Goal: Navigation & Orientation: Find specific page/section

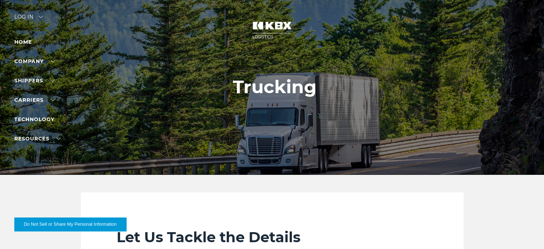
click at [25, 16] on div "Log in" at bounding box center [28, 19] width 29 height 10
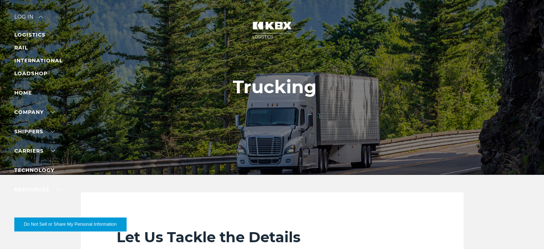
click at [29, 30] on li "LOGISTICS" at bounding box center [45, 34] width 62 height 9
click at [29, 33] on link "LOGISTICS" at bounding box center [29, 34] width 31 height 6
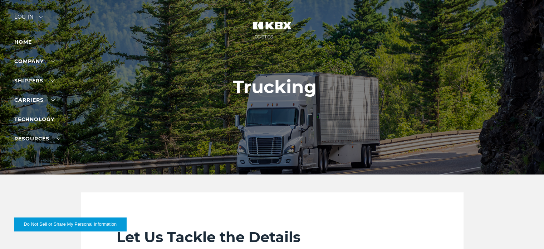
click at [25, 17] on div "Log in" at bounding box center [28, 19] width 29 height 10
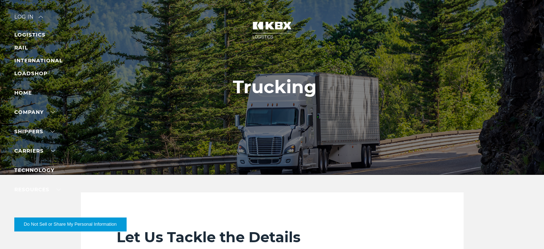
click at [24, 30] on li "LOGISTICS" at bounding box center [45, 34] width 62 height 9
click at [29, 34] on link "LOGISTICS" at bounding box center [29, 34] width 31 height 6
